Goal: Information Seeking & Learning: Learn about a topic

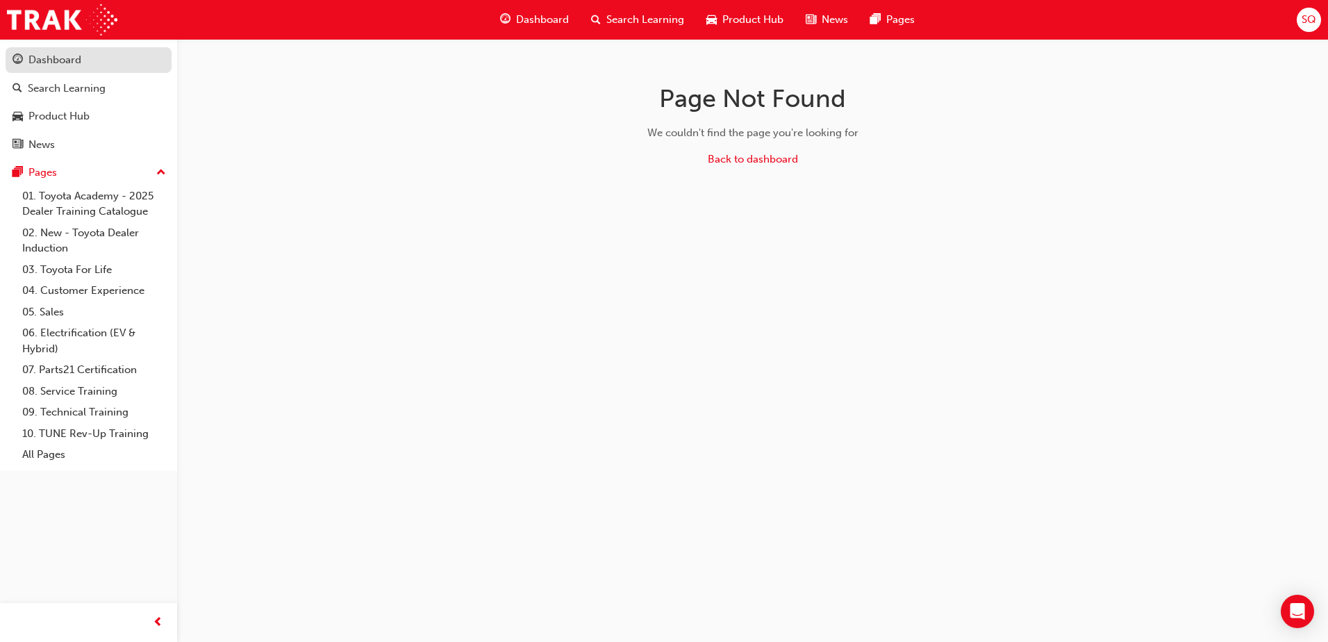
click at [72, 56] on div "Dashboard" at bounding box center [54, 60] width 53 height 16
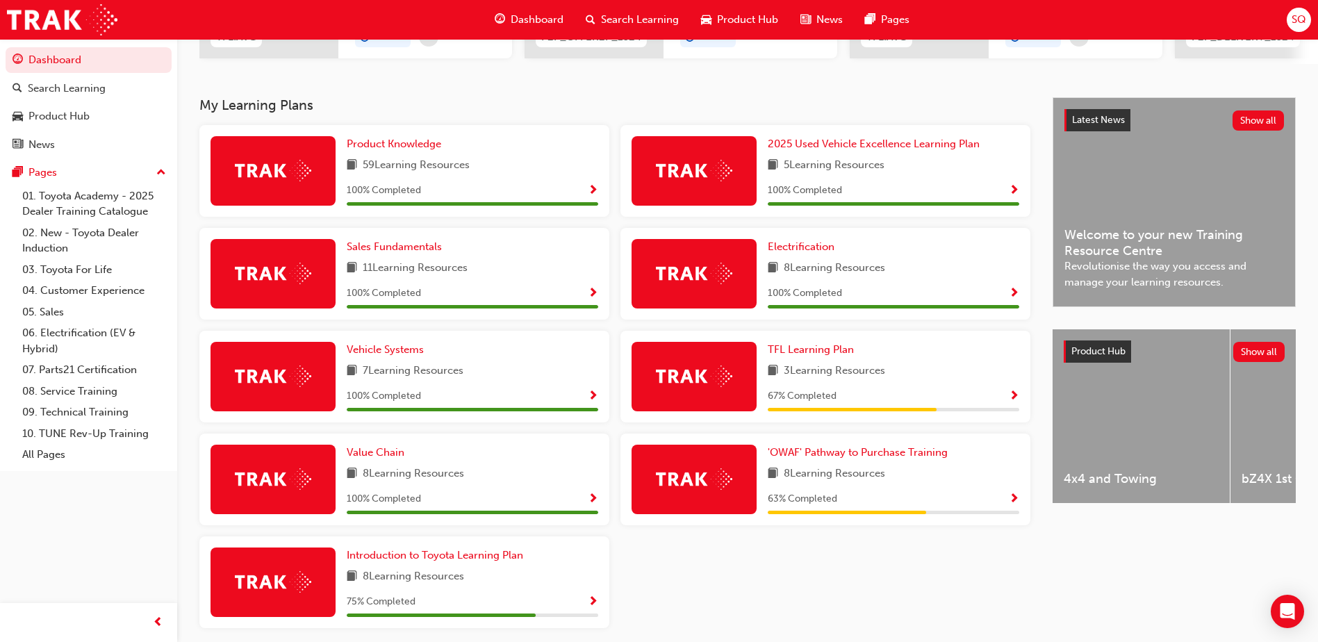
scroll to position [278, 0]
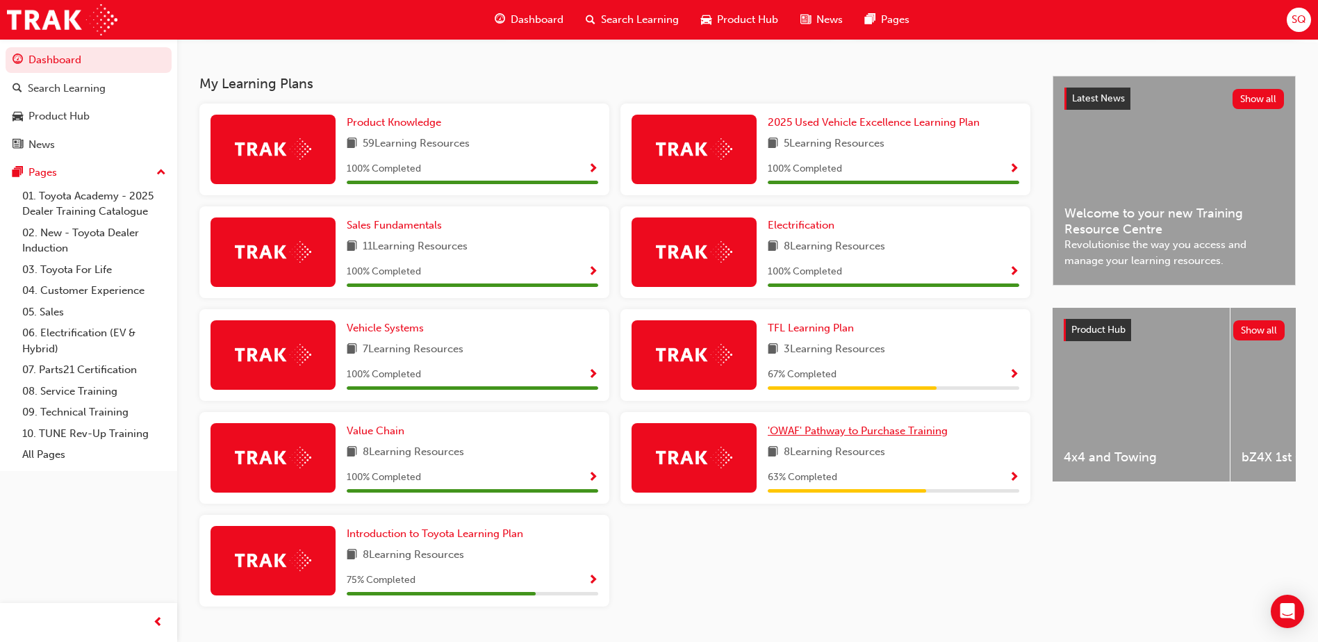
click at [932, 436] on span "'OWAF' Pathway to Purchase Training" at bounding box center [858, 430] width 180 height 13
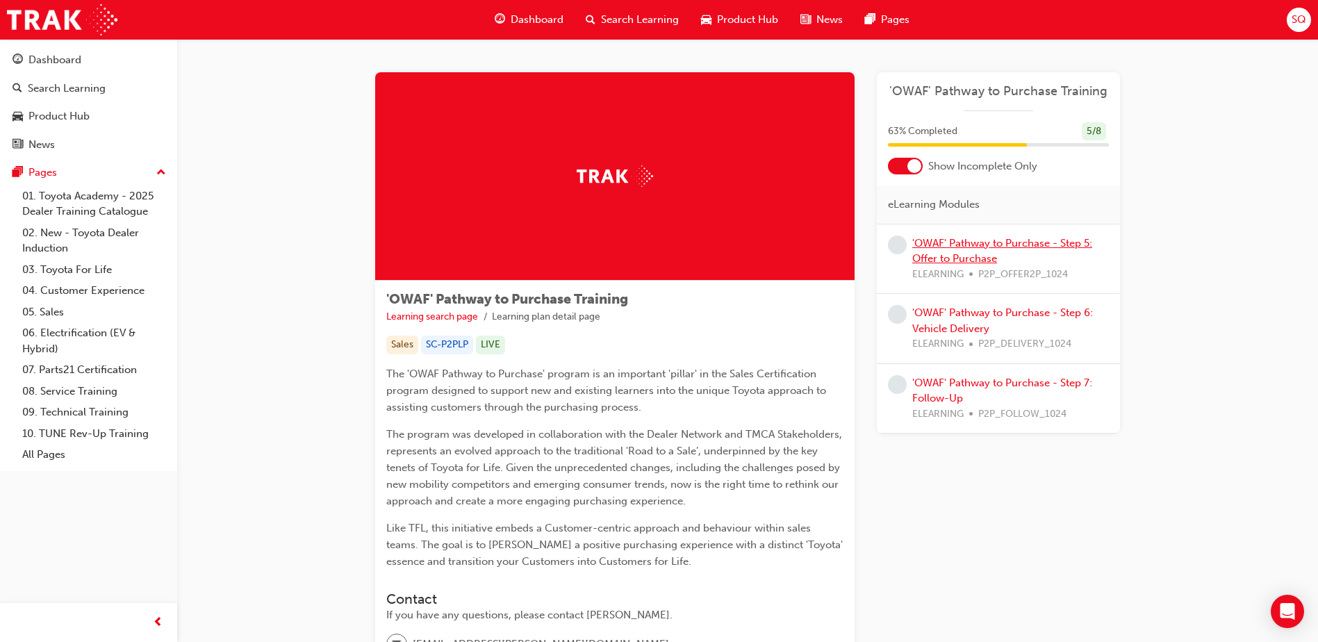
click at [998, 237] on link "'OWAF' Pathway to Purchase - Step 5: Offer to Purchase" at bounding box center [1002, 251] width 180 height 28
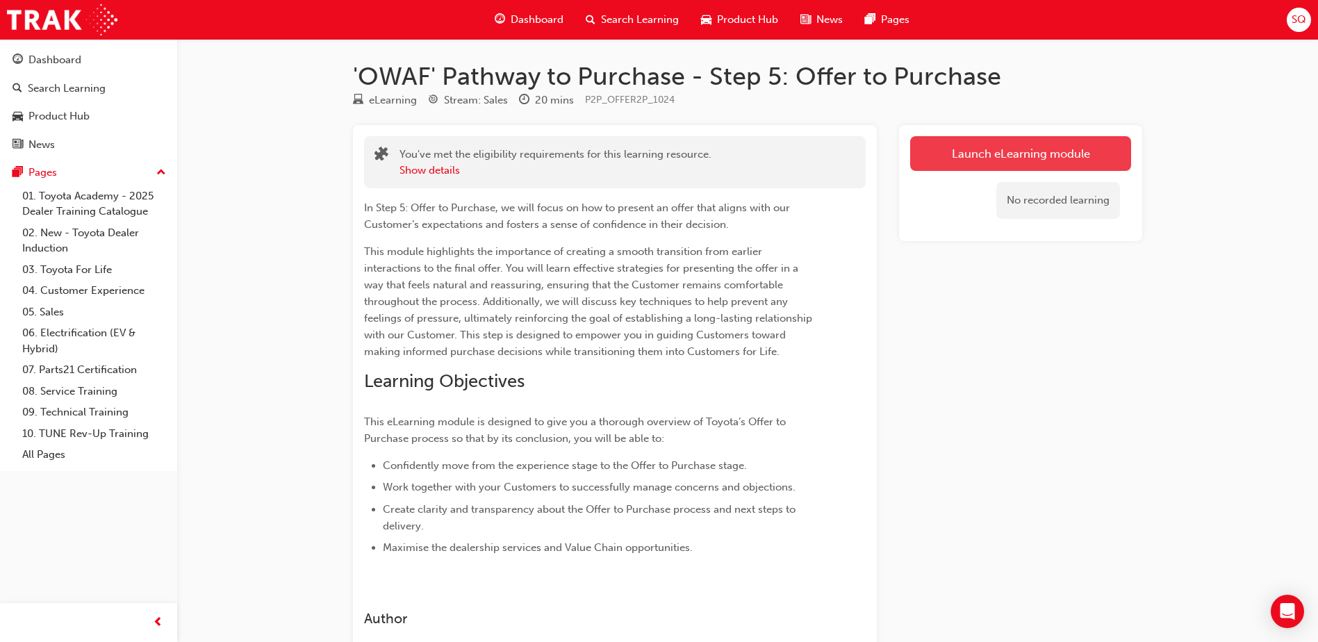
click at [993, 158] on link "Launch eLearning module" at bounding box center [1020, 153] width 221 height 35
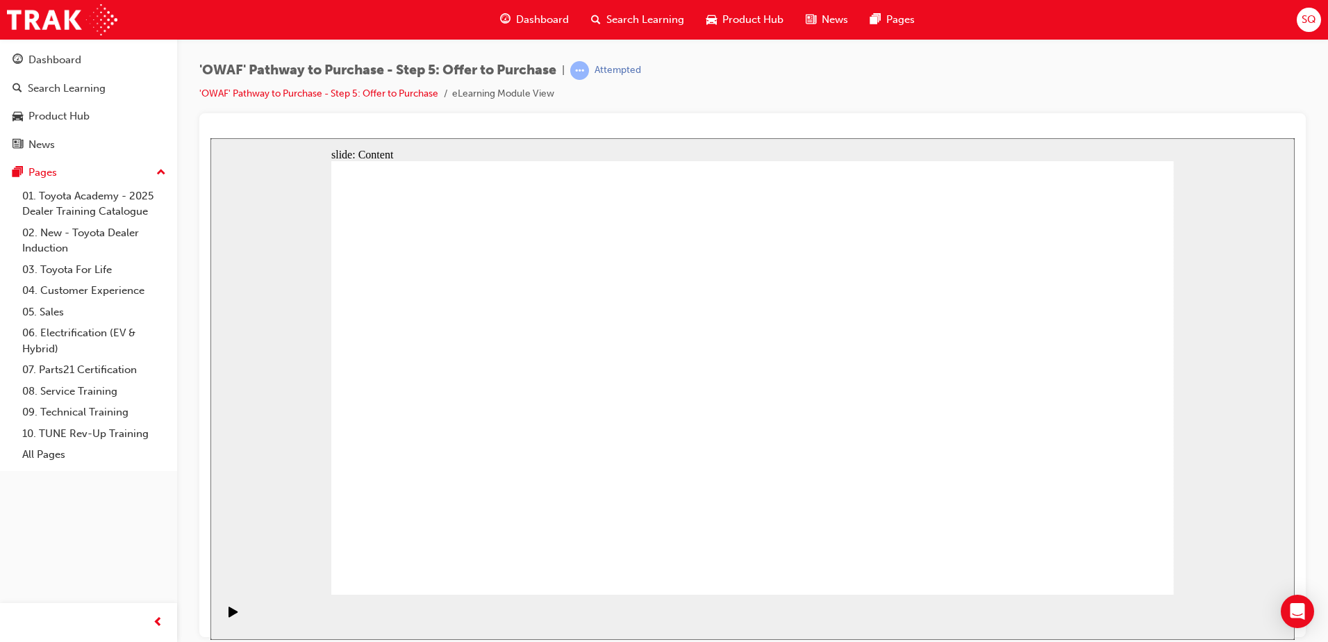
drag, startPoint x: 787, startPoint y: 272, endPoint x: 795, endPoint y: 281, distance: 11.8
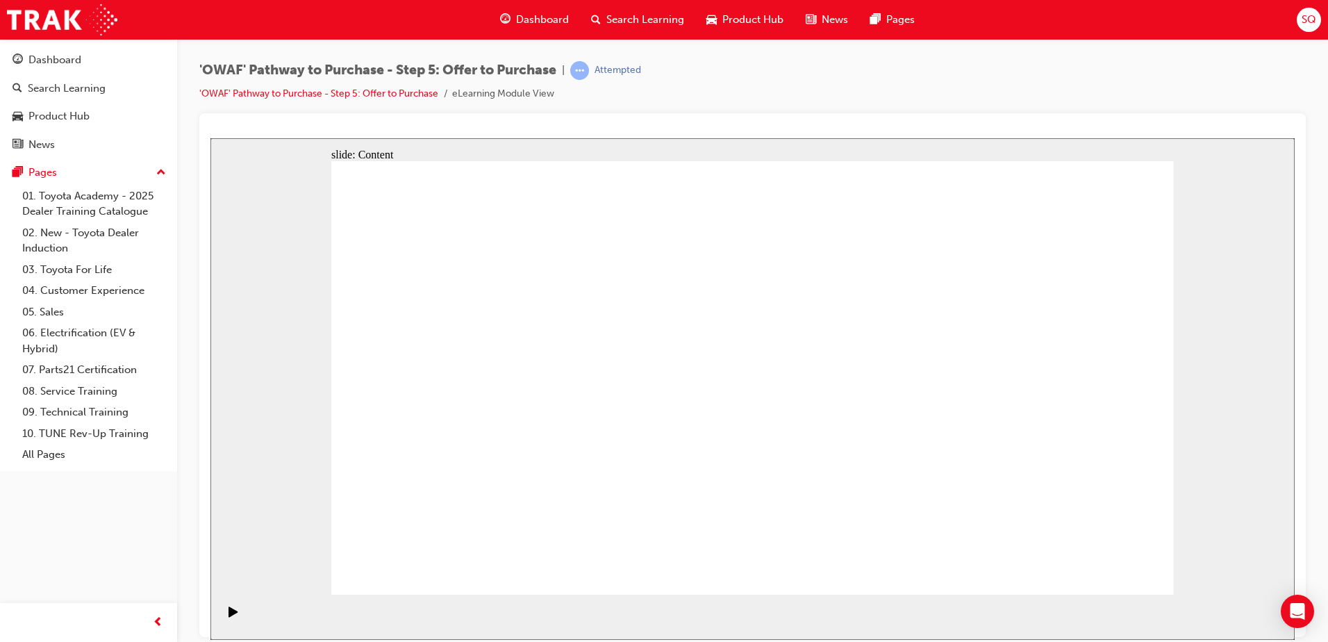
click at [229, 616] on icon "Play (Ctrl+Alt+P)" at bounding box center [233, 611] width 9 height 10
